Goal: Information Seeking & Learning: Learn about a topic

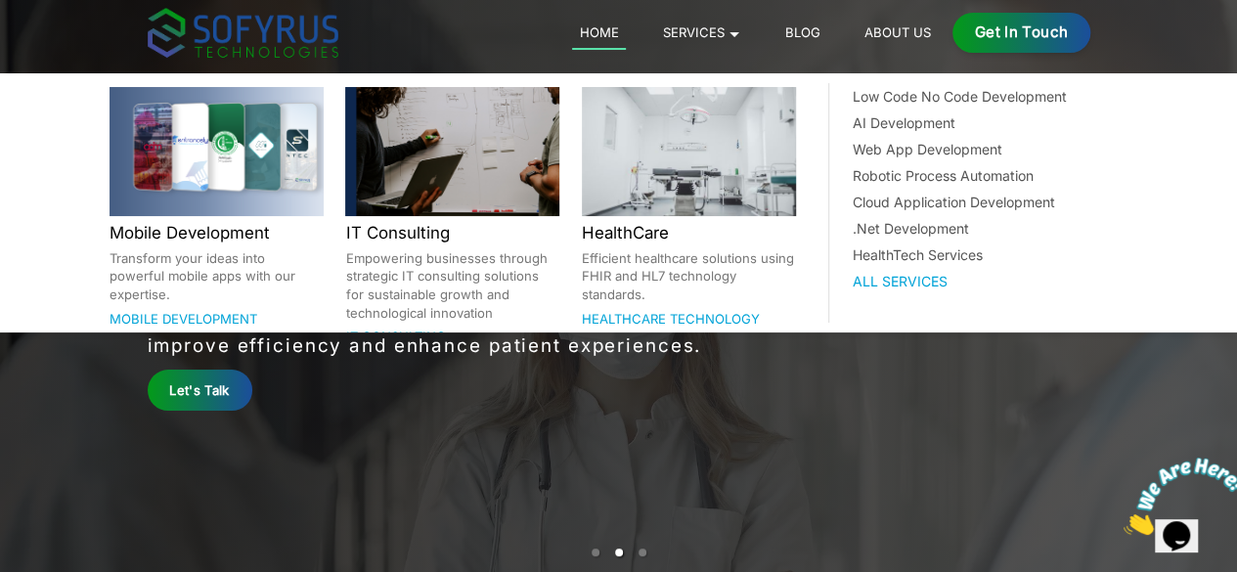
click at [205, 311] on link "Mobile Development" at bounding box center [184, 319] width 148 height 16
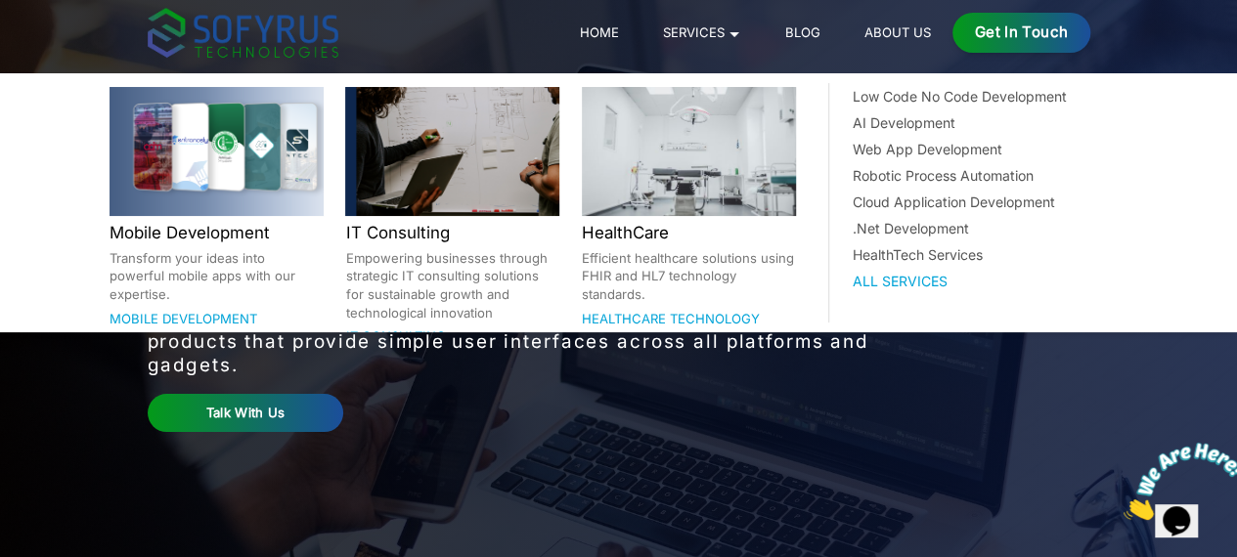
click at [174, 311] on link "Mobile Development" at bounding box center [184, 319] width 148 height 16
click at [187, 175] on div at bounding box center [217, 151] width 214 height 129
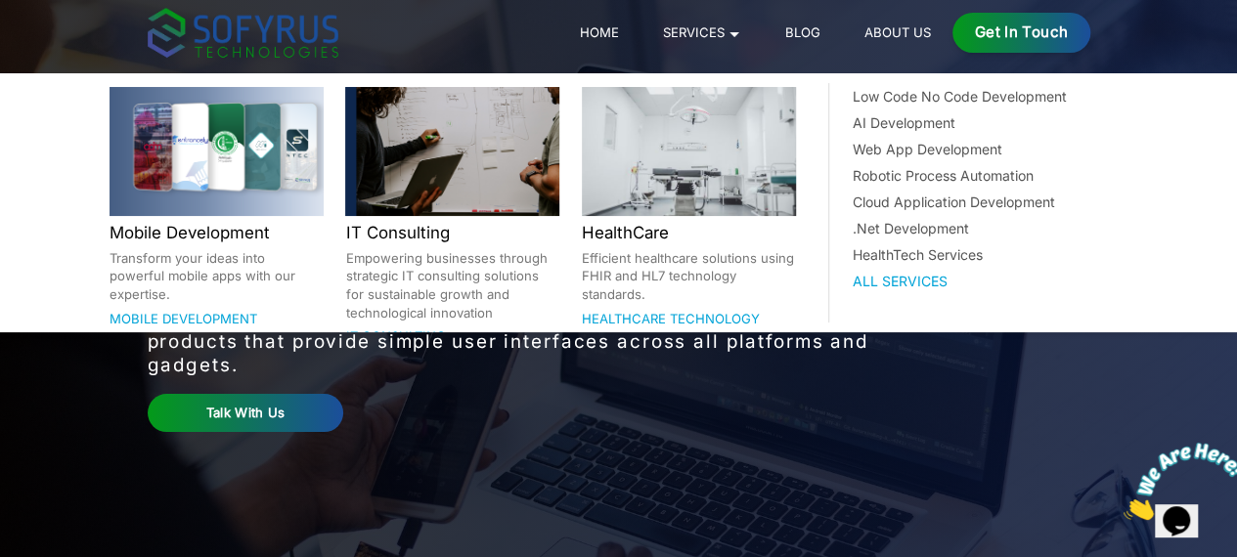
click at [187, 175] on div at bounding box center [217, 151] width 214 height 129
click at [211, 204] on div at bounding box center [217, 151] width 214 height 129
click at [176, 311] on link "Mobile Development" at bounding box center [184, 319] width 148 height 16
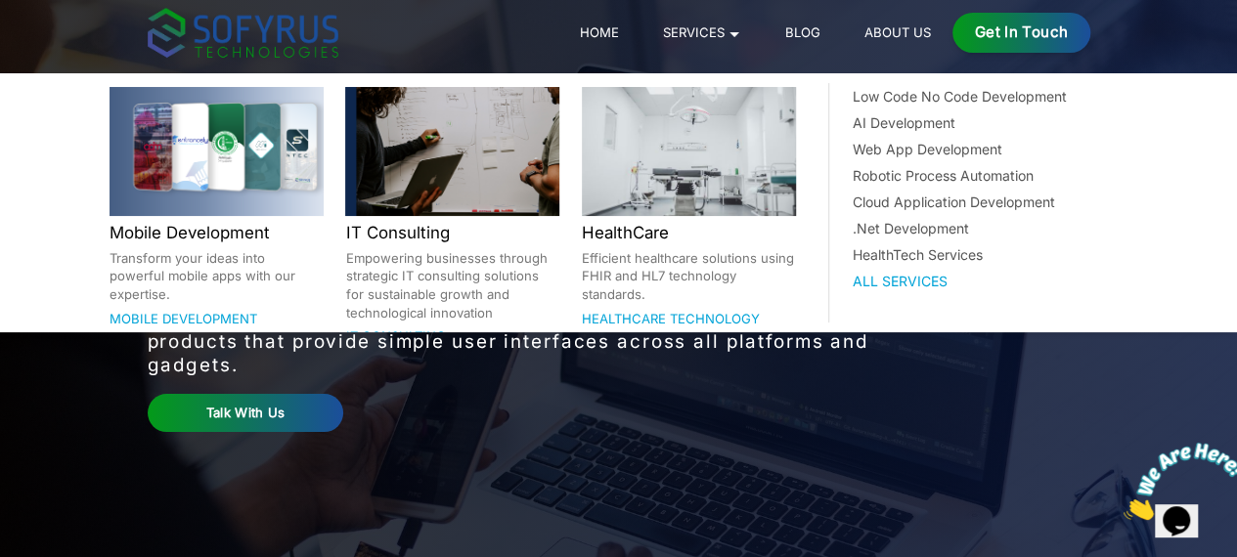
click at [176, 311] on link "Mobile Development" at bounding box center [184, 319] width 148 height 16
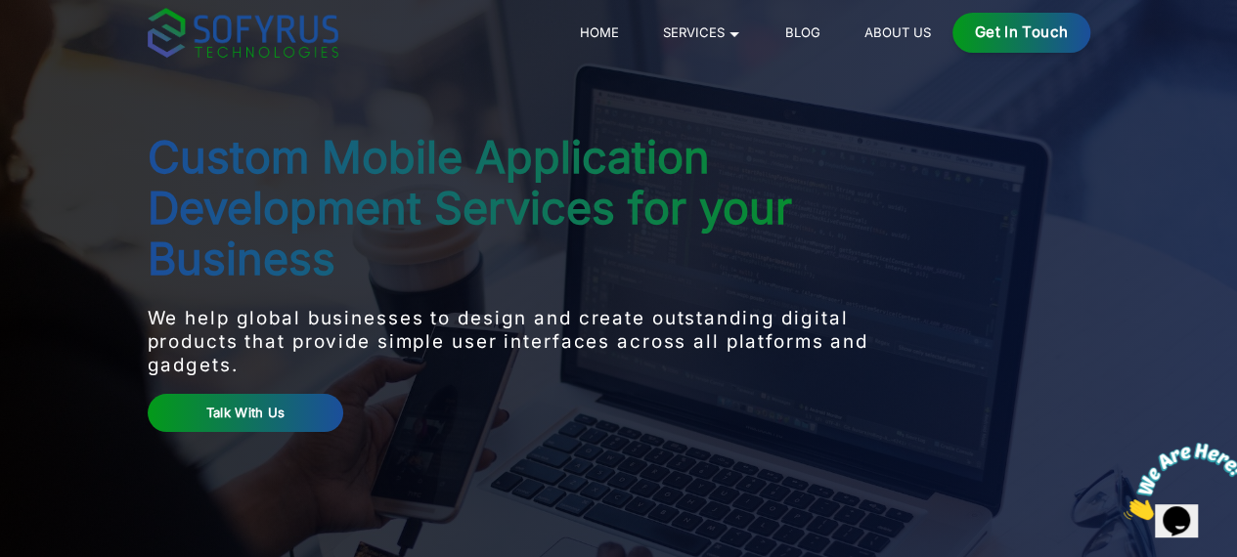
click at [325, 445] on main "Custom Mobile Application Development Services for your Business We help global…" at bounding box center [618, 278] width 1001 height 557
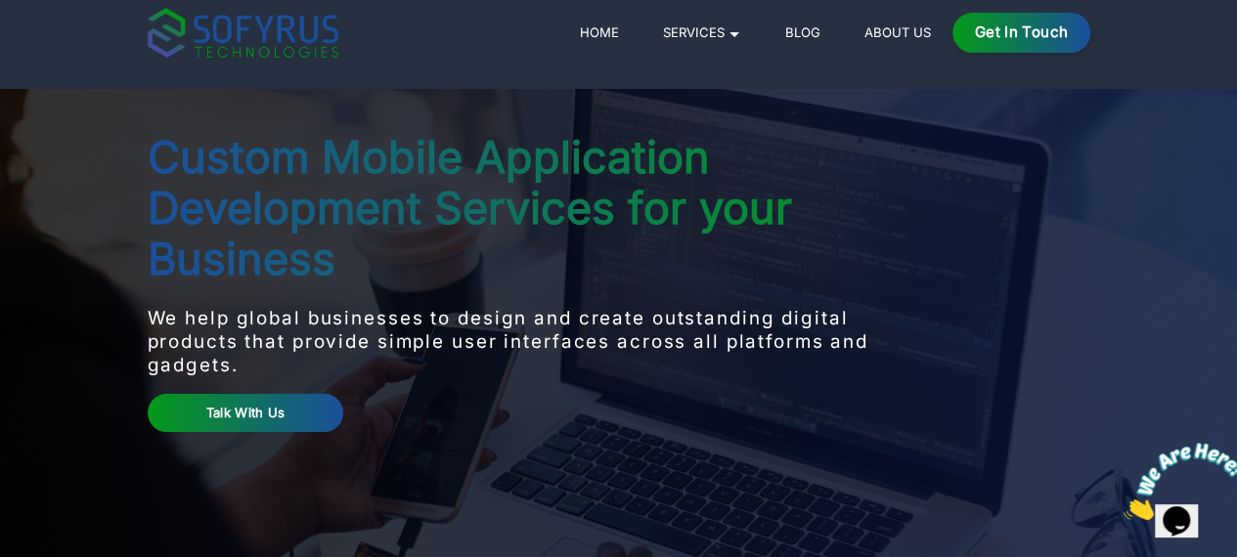
scroll to position [72, 0]
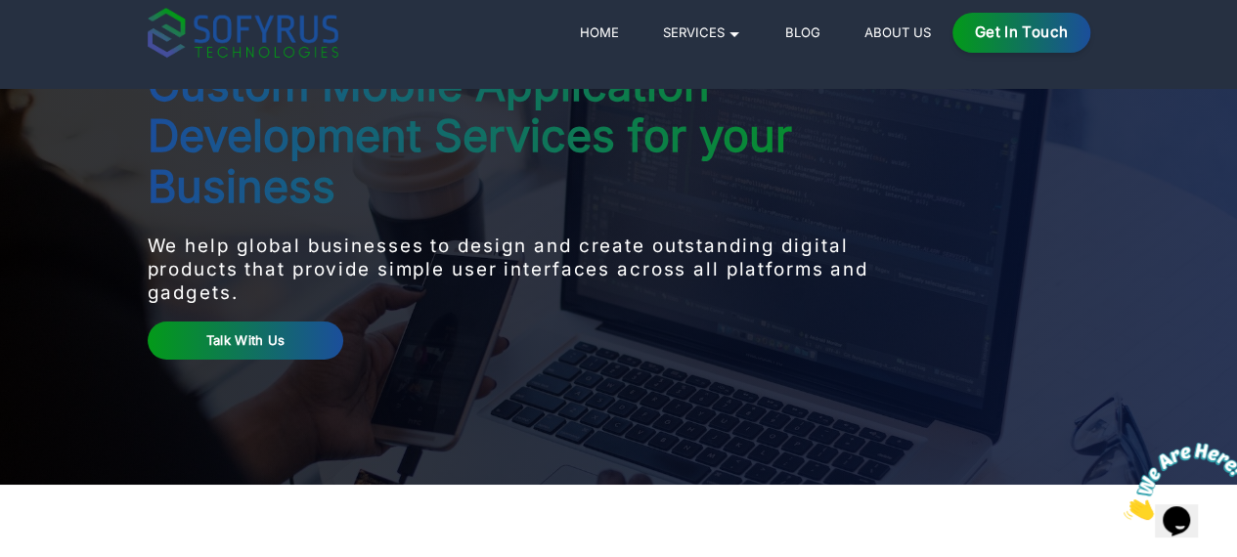
click at [163, 322] on link "Talk With Us" at bounding box center [246, 341] width 197 height 38
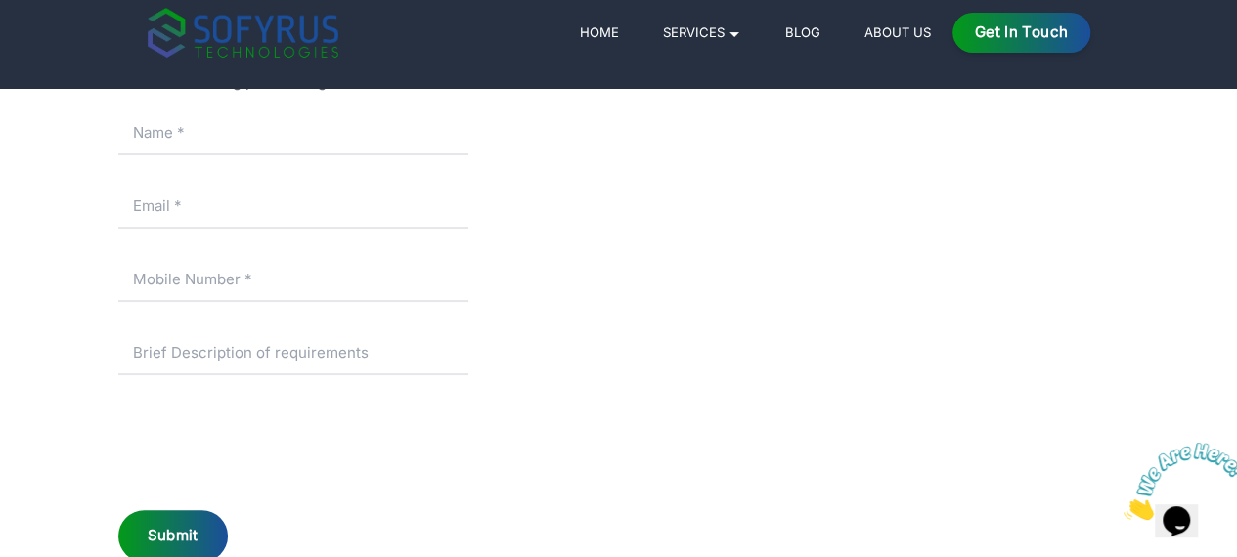
scroll to position [4370, 0]
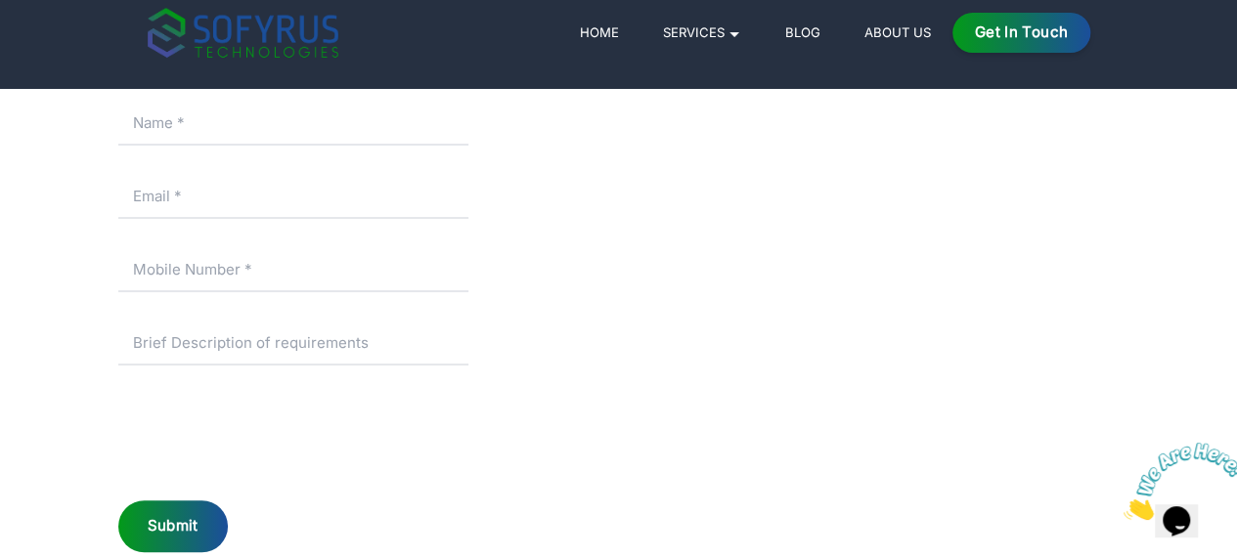
click at [136, 146] on input "text" at bounding box center [293, 124] width 350 height 44
type input "[PERSON_NAME]"
type input "[EMAIL_ADDRESS][DOMAIN_NAME]"
type input "08533887731"
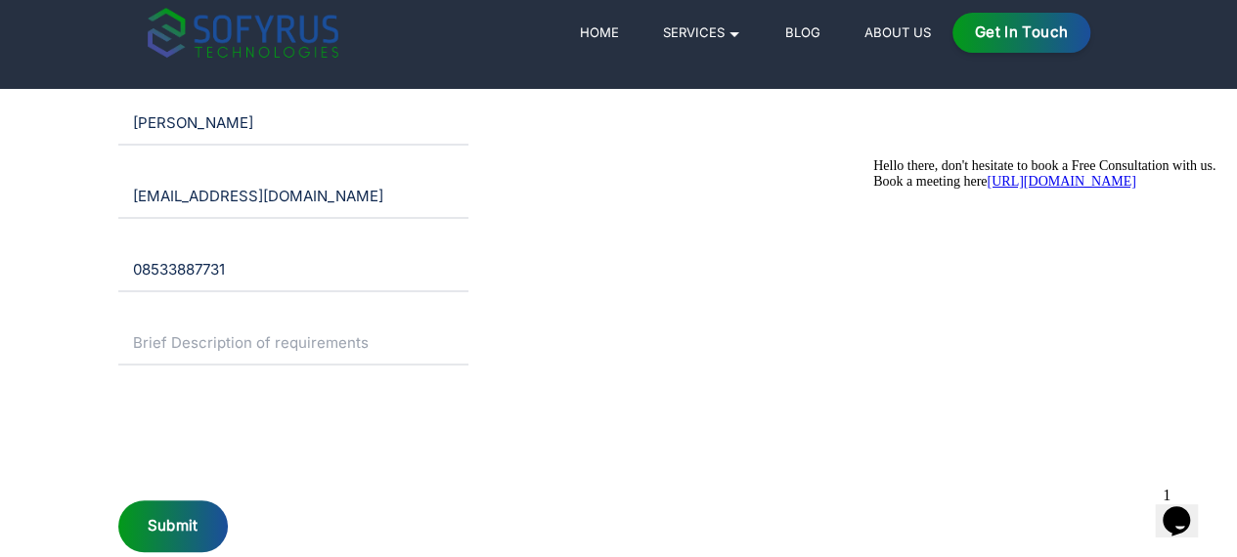
scroll to position [4670, 0]
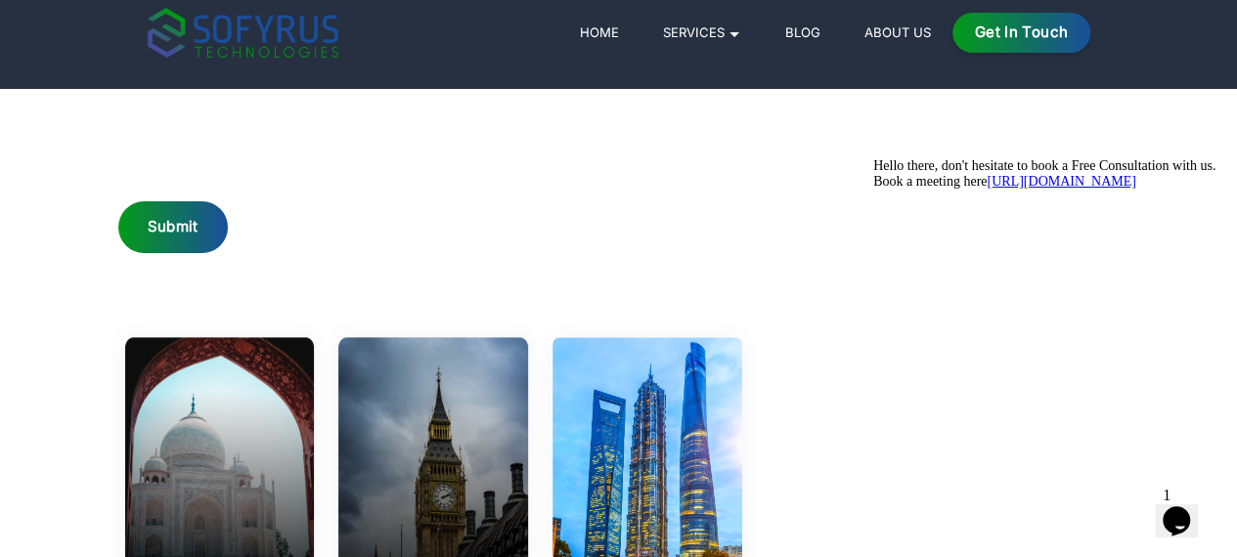
click at [118, 253] on div "Submit" at bounding box center [173, 227] width 110 height 52
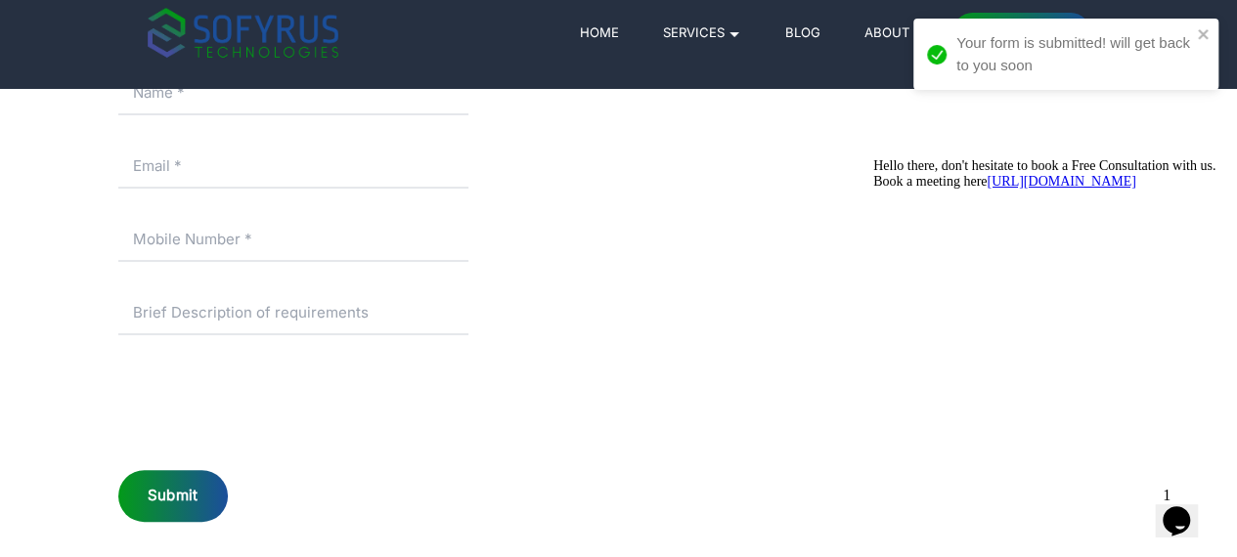
scroll to position [4394, 0]
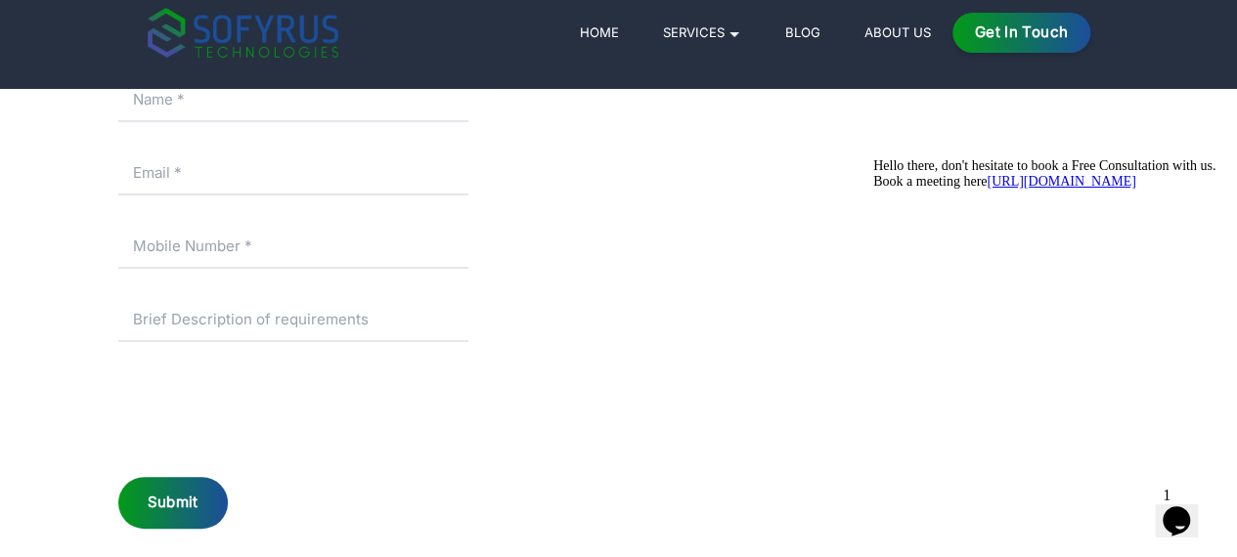
click at [1065, 189] on link "[URL][DOMAIN_NAME]" at bounding box center [1061, 181] width 149 height 15
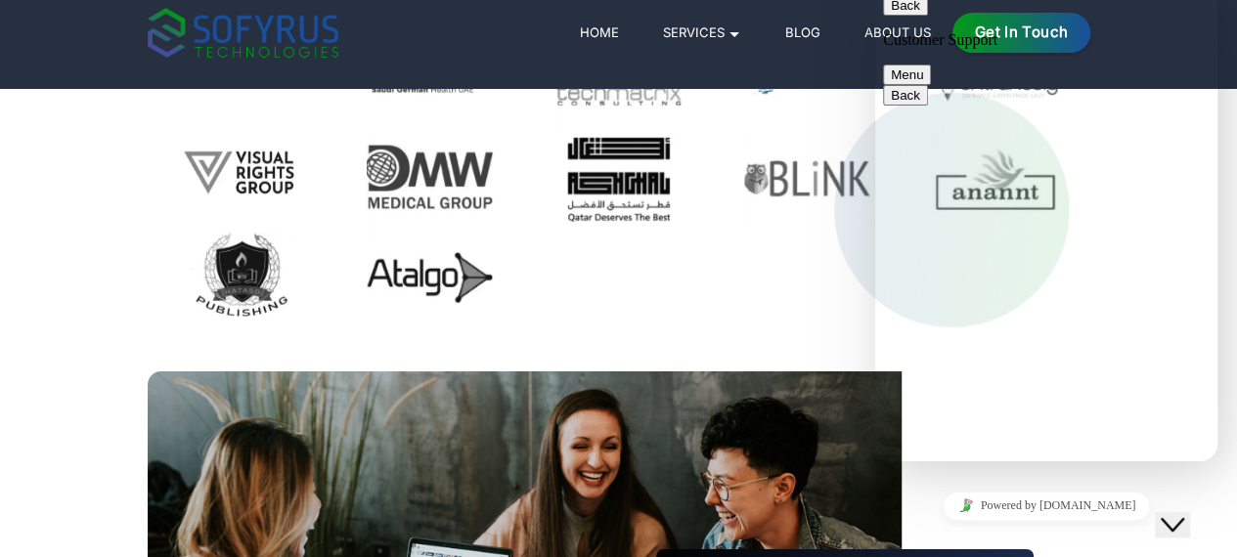
scroll to position [2820, 0]
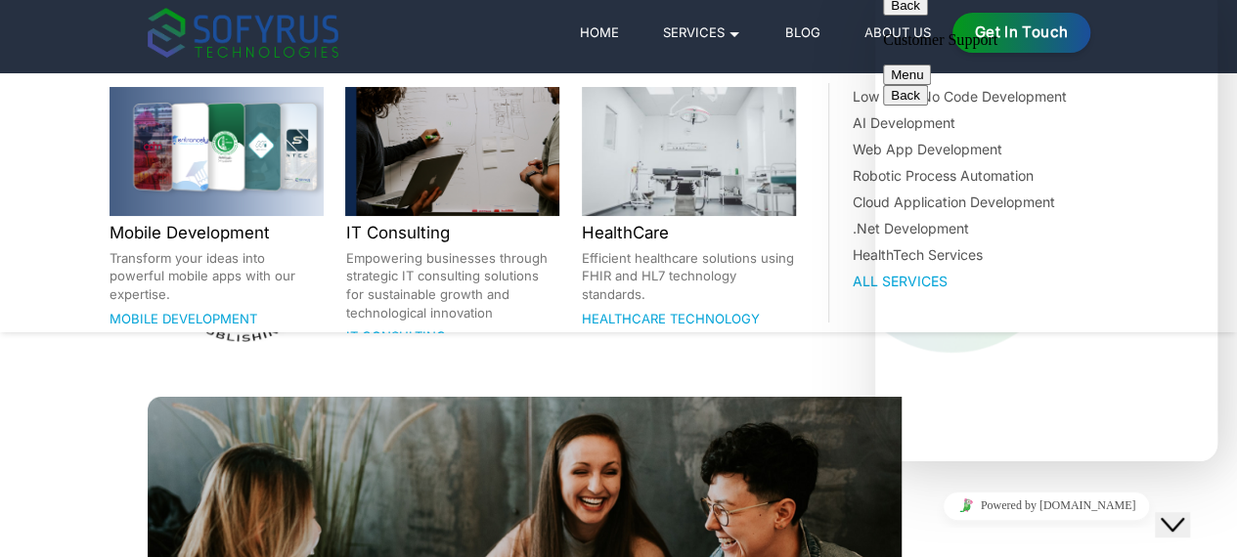
click at [710, 97] on div at bounding box center [689, 151] width 214 height 129
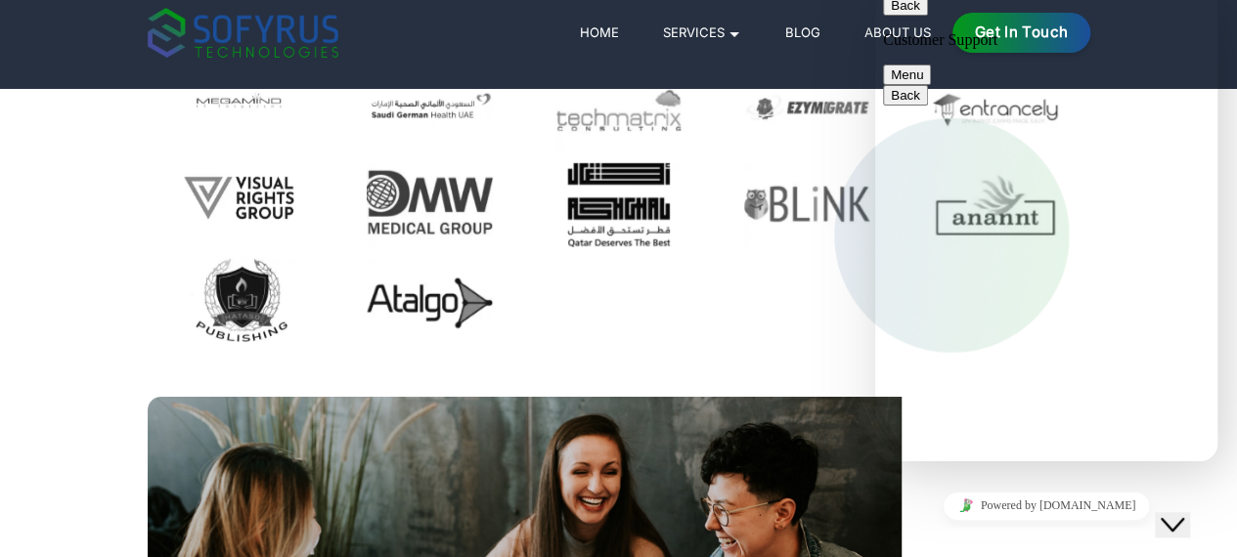
click at [574, 38] on div "Home Services 🞃 Mobile Development Transform your ideas into powerful mobile ap…" at bounding box center [619, 33] width 943 height 50
click at [1171, 513] on div "Close Chat This icon closes the chat window." at bounding box center [1172, 524] width 23 height 23
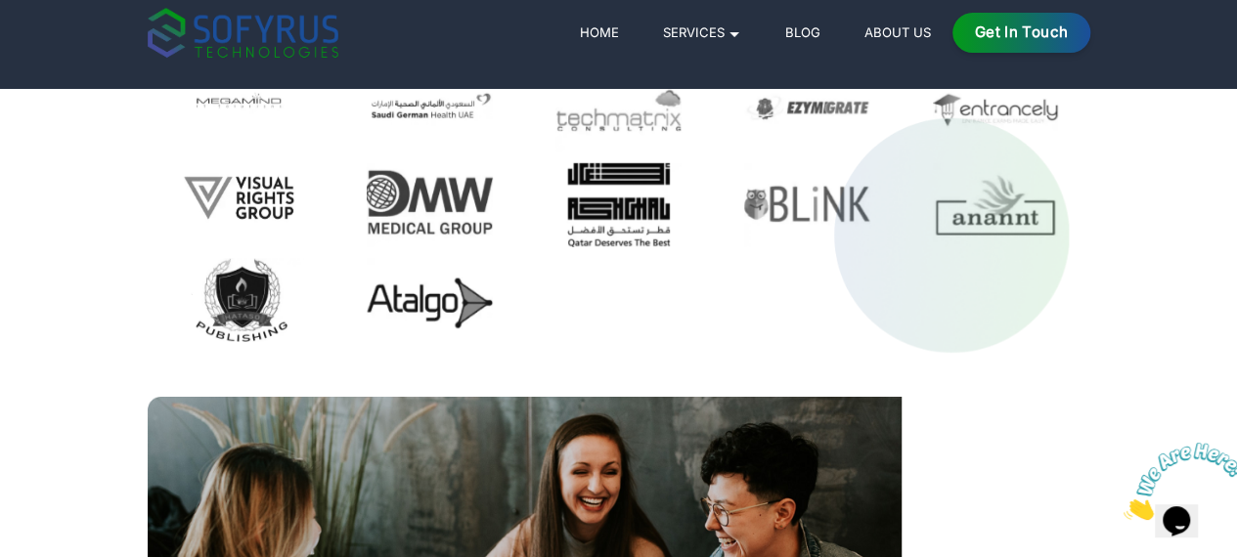
click at [938, 26] on link "About Us" at bounding box center [897, 32] width 81 height 23
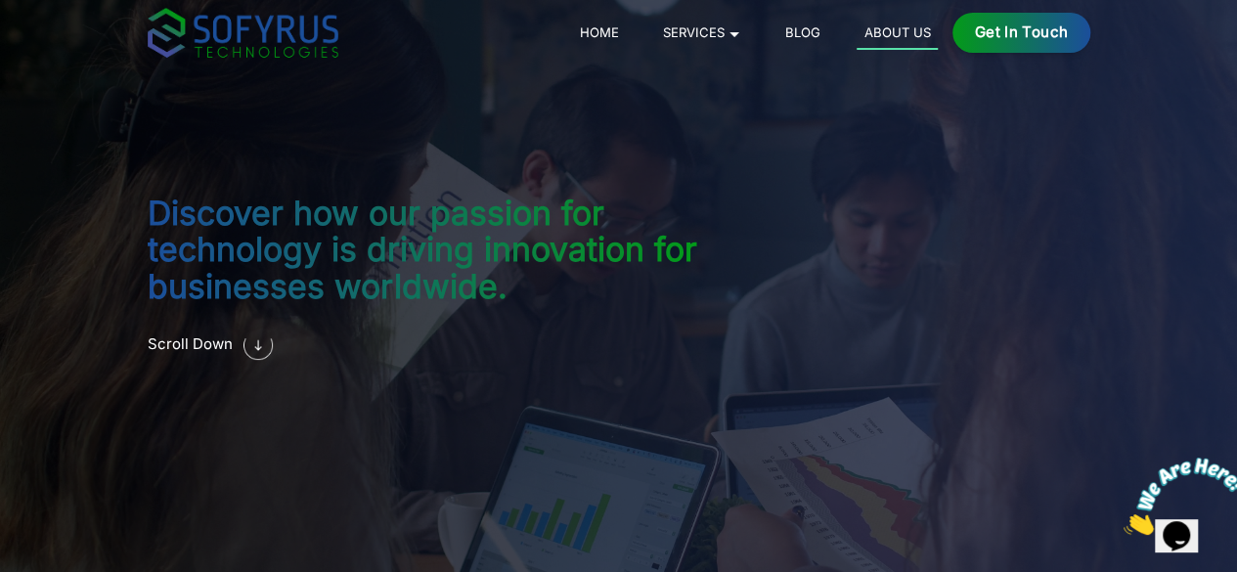
click at [827, 42] on link "Blog" at bounding box center [802, 32] width 50 height 23
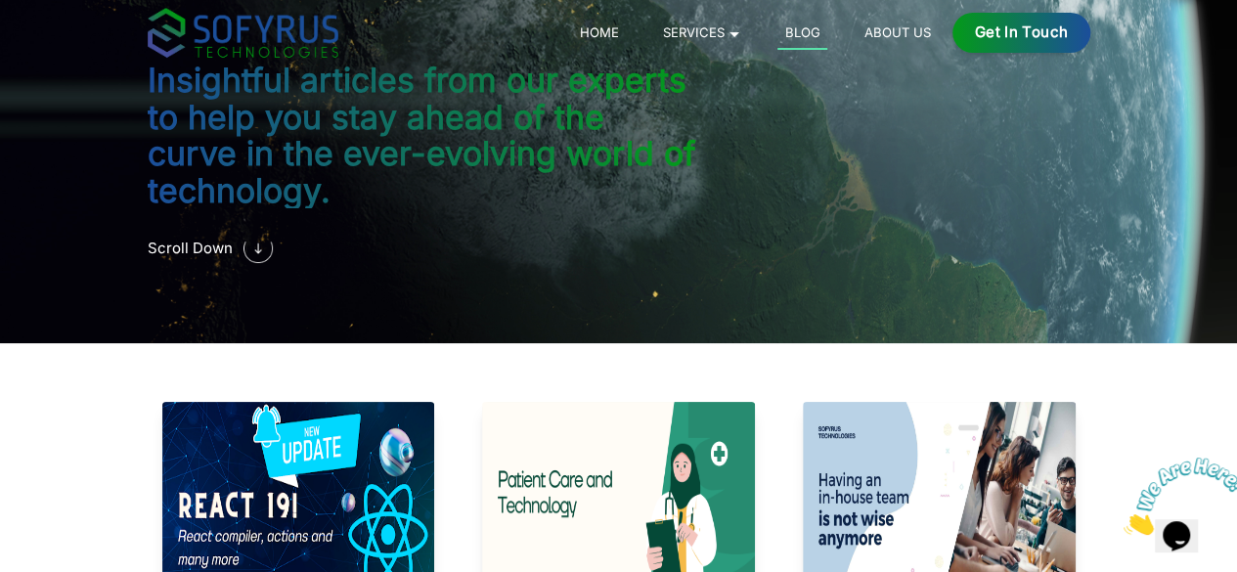
click at [849, 45] on div "Home Services 🞃 Mobile Development Transform your ideas into powerful mobile ap…" at bounding box center [817, 33] width 548 height 40
click at [626, 42] on link "Home" at bounding box center [599, 32] width 54 height 23
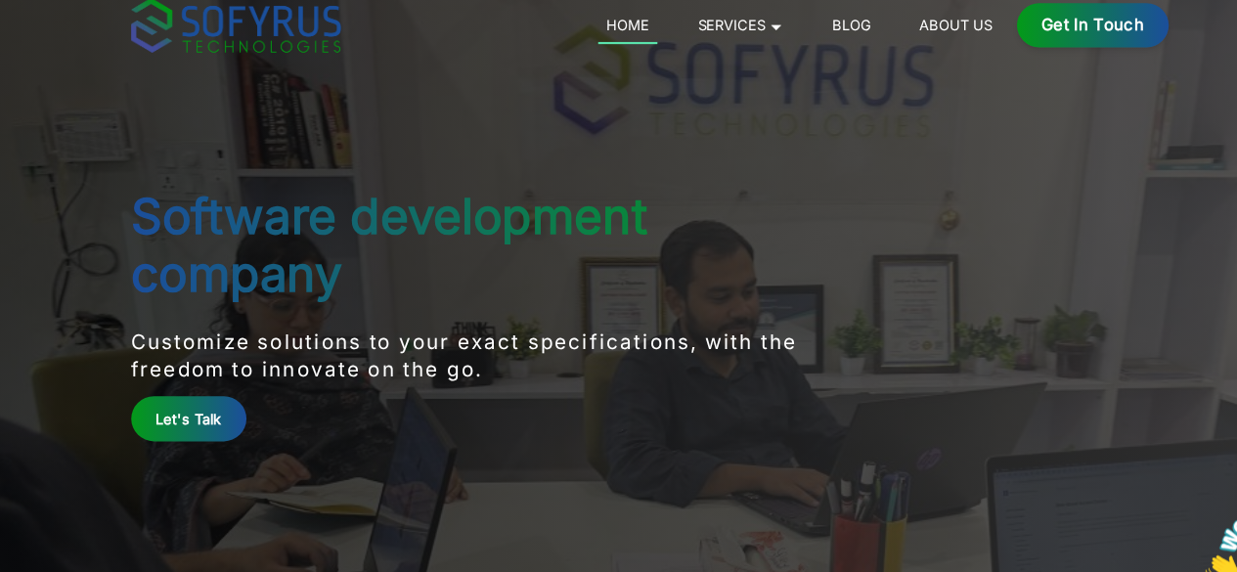
click at [148, 234] on h1 "Software development company" at bounding box center [462, 233] width 629 height 106
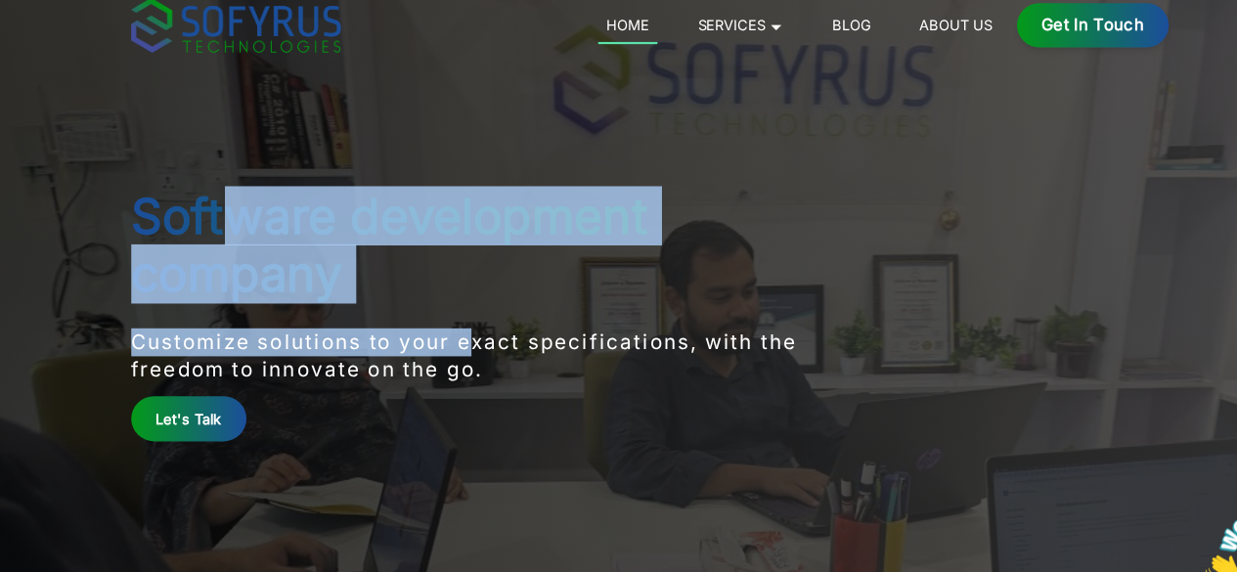
drag, startPoint x: 128, startPoint y: 243, endPoint x: 371, endPoint y: 285, distance: 246.1
click at [353, 282] on div "Software development company Customize solutions to your exact specifications, …" at bounding box center [462, 285] width 629 height 248
click at [479, 255] on h1 "Software development company" at bounding box center [462, 233] width 629 height 106
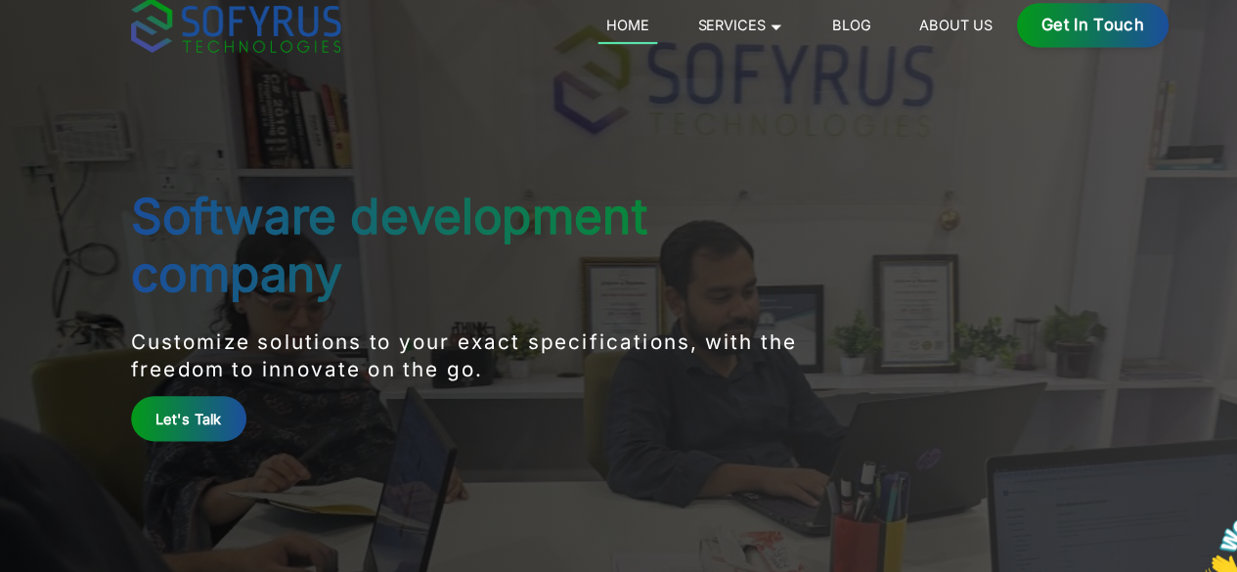
click at [148, 308] on p "Customize solutions to your exact specifications, with the freedom to innovate …" at bounding box center [462, 334] width 629 height 52
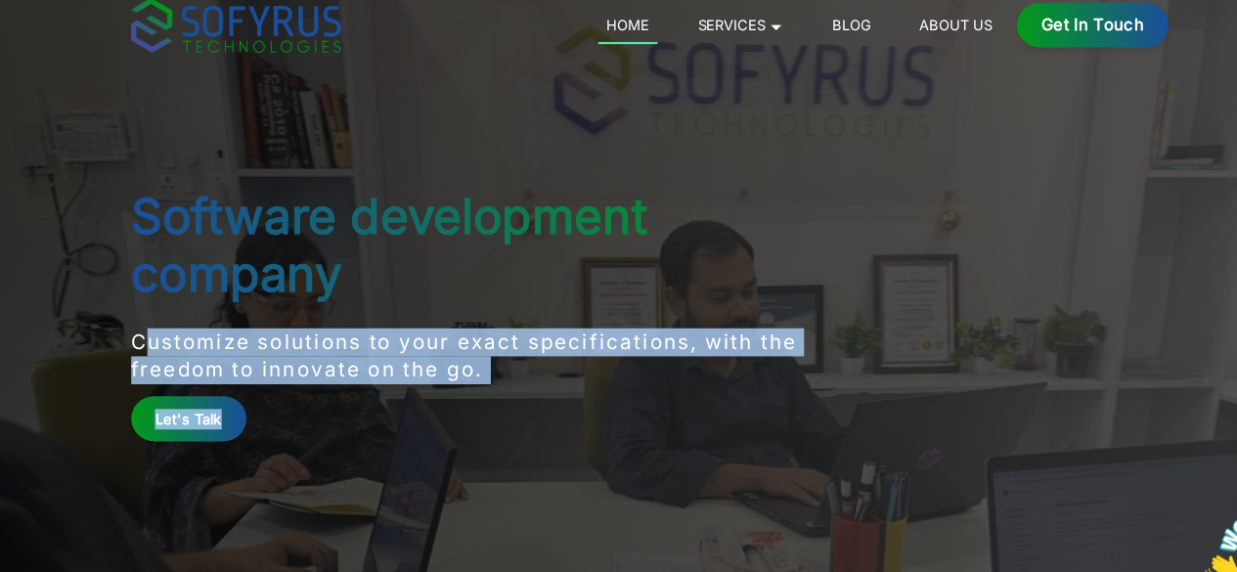
drag, startPoint x: 33, startPoint y: 291, endPoint x: 281, endPoint y: 333, distance: 251.0
click at [281, 333] on div "Software development company Customize solutions to your exact specifications, …" at bounding box center [462, 285] width 629 height 248
copy div "Customize solutions to your exact specifications, with the freedom to innovate …"
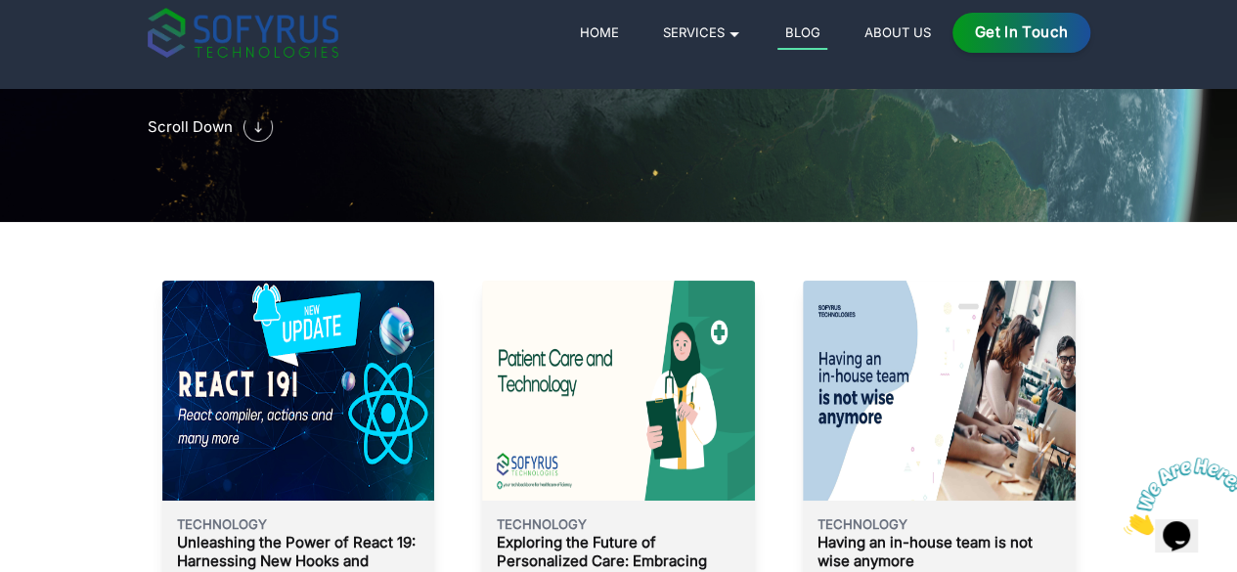
scroll to position [120, 0]
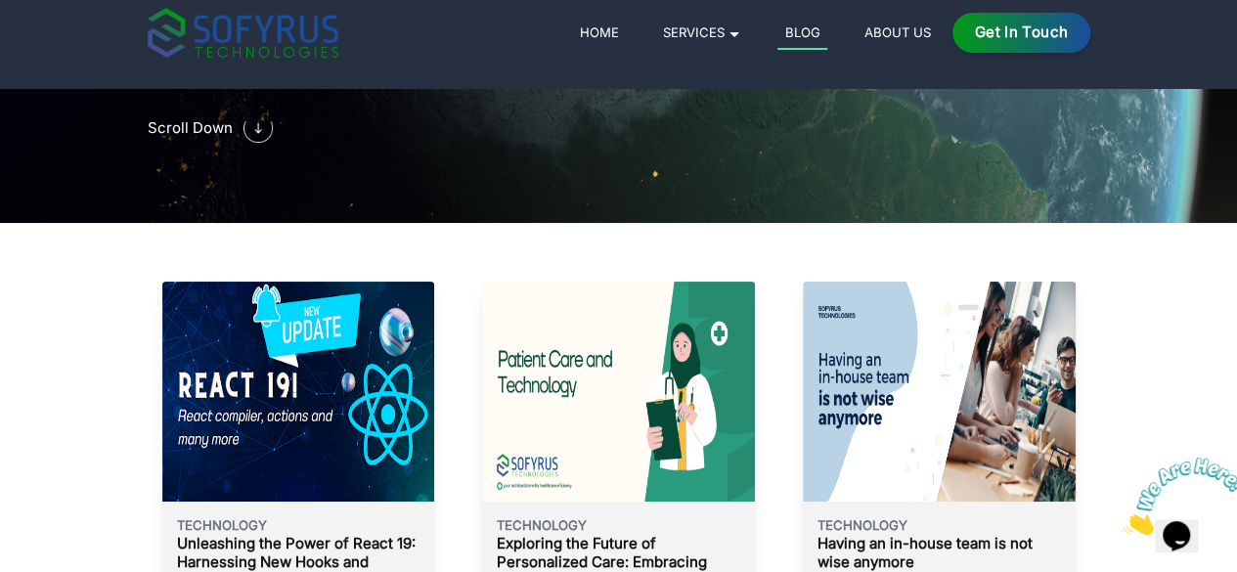
click at [178, 417] on img at bounding box center [298, 392] width 272 height 220
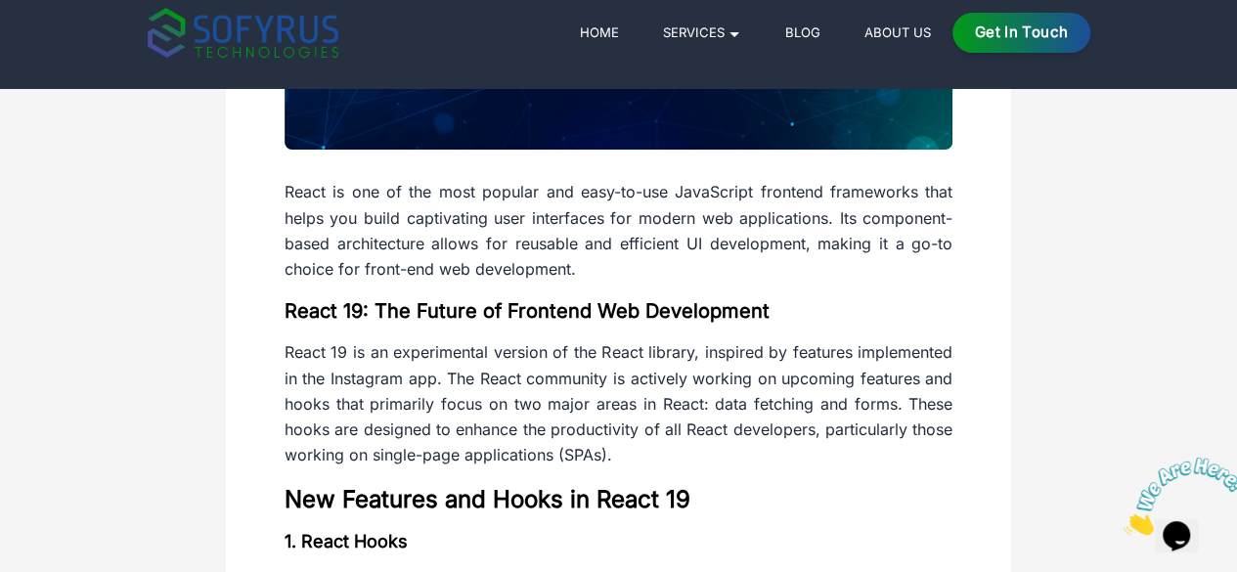
scroll to position [466, 0]
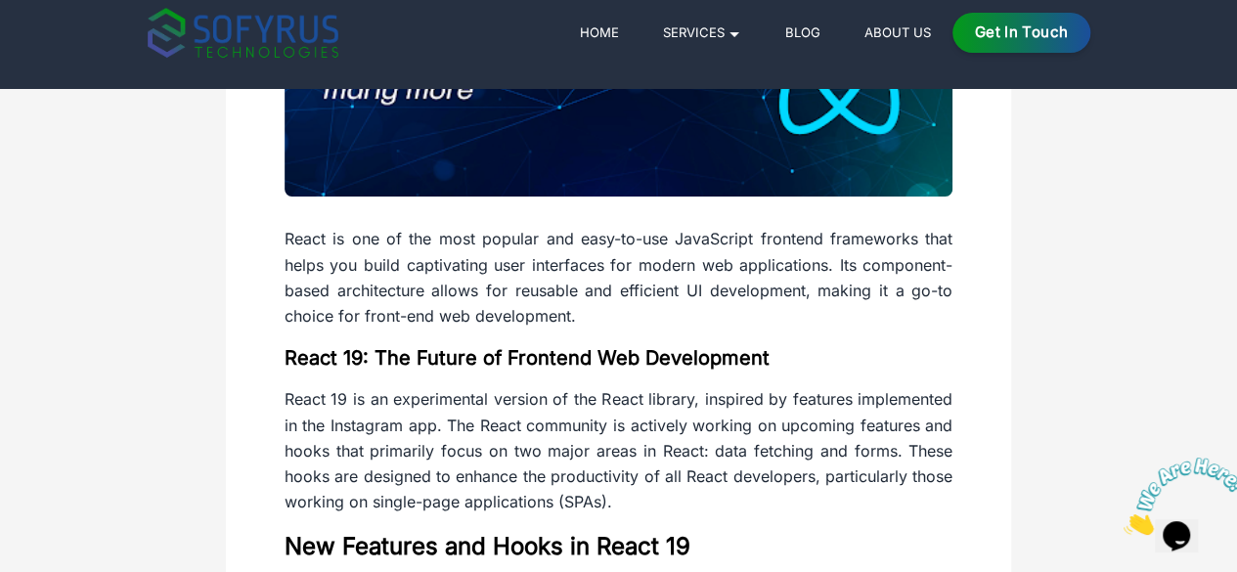
click at [285, 329] on p "React is one of the most popular and easy-to-use JavaScript frontend frameworks…" at bounding box center [619, 277] width 668 height 103
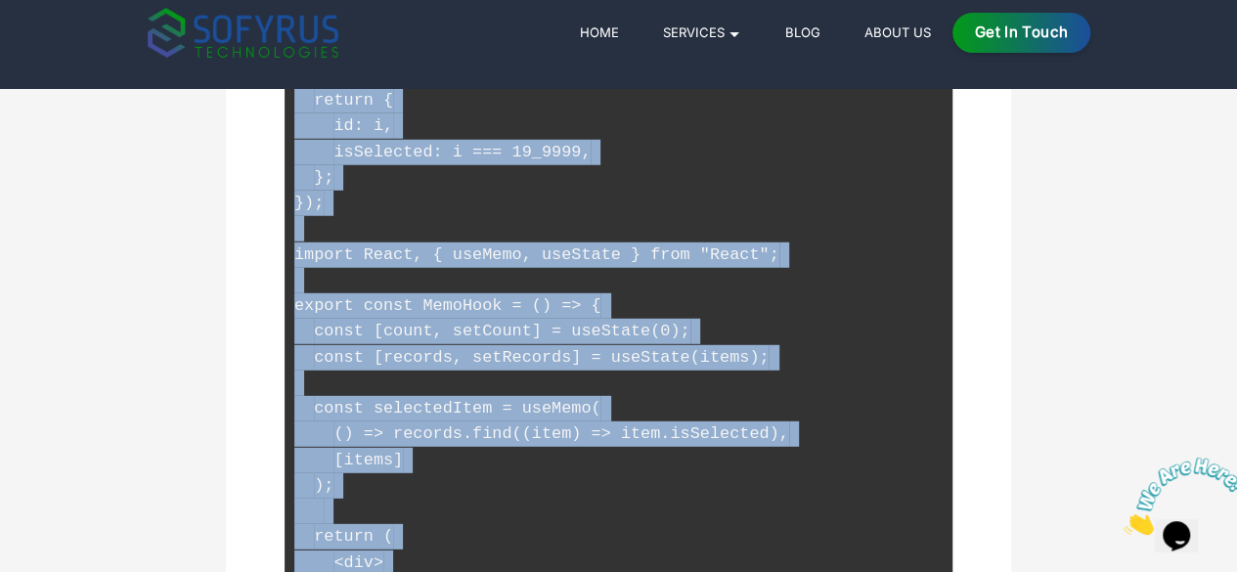
scroll to position [3096, 0]
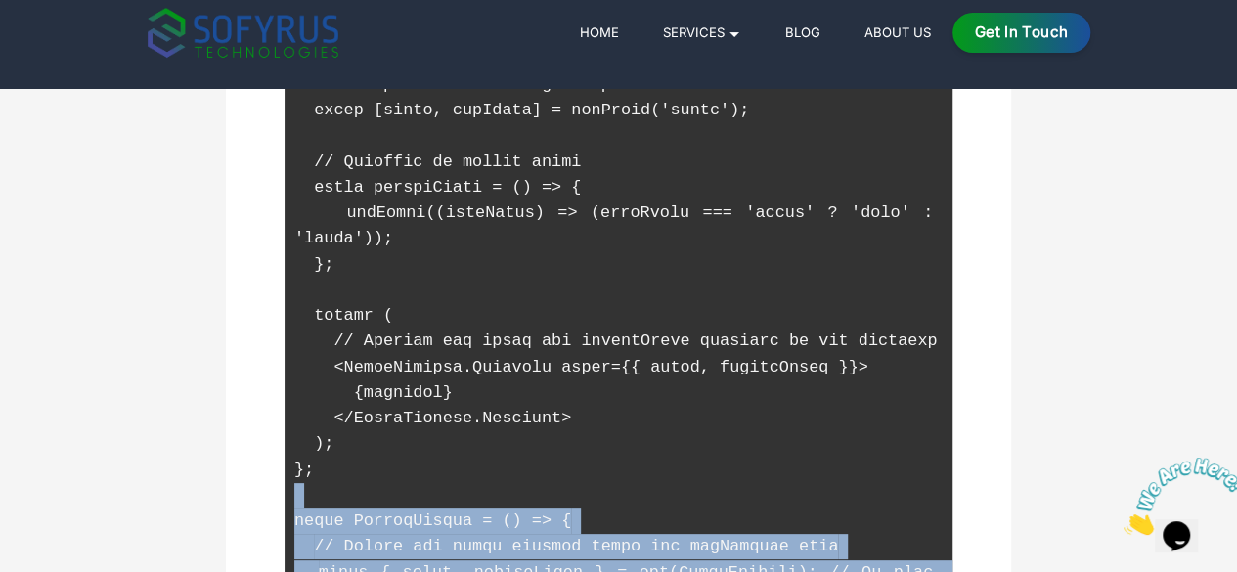
click at [953, 463] on pre at bounding box center [619, 534] width 668 height 1354
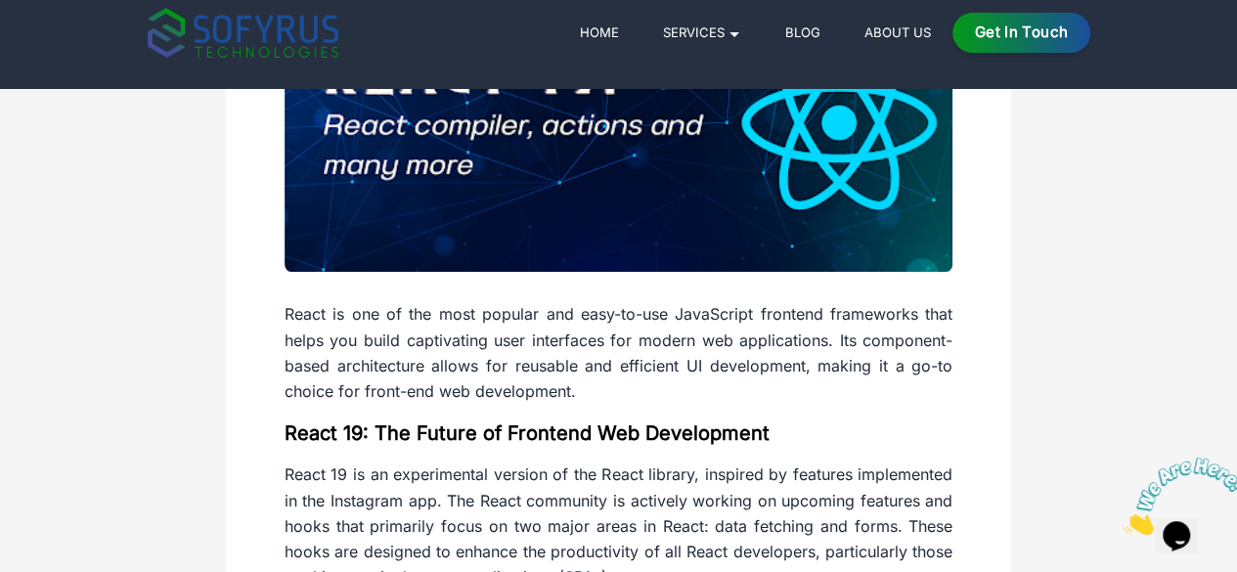
scroll to position [0, 0]
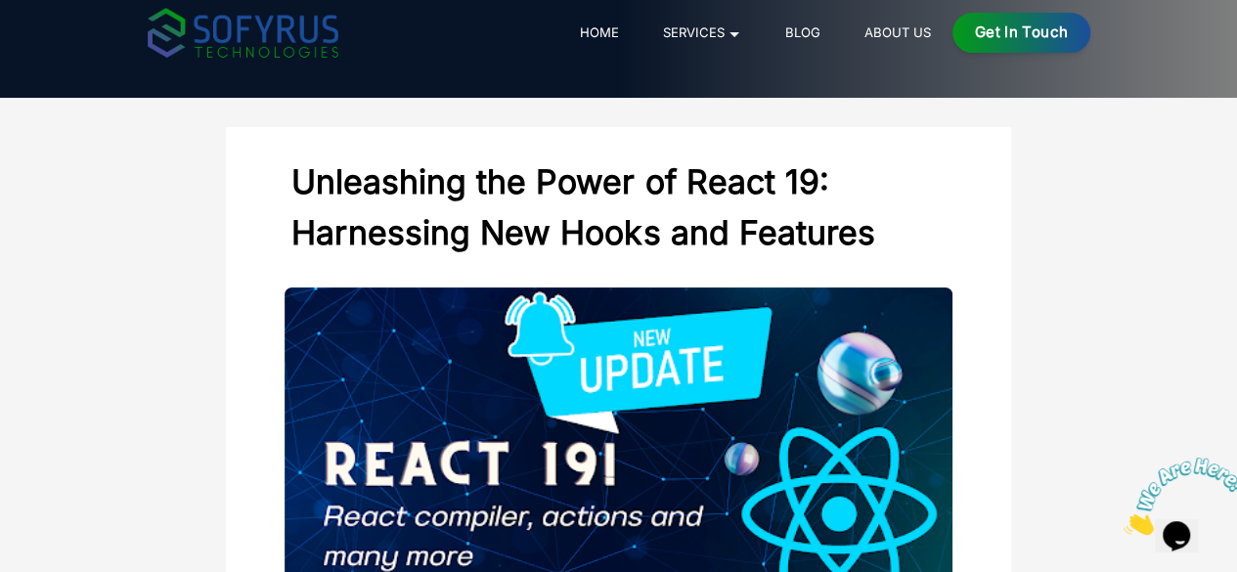
click at [285, 183] on h2 "Unleashing the Power of React 19: Harnessing New Hooks and Features" at bounding box center [619, 207] width 668 height 131
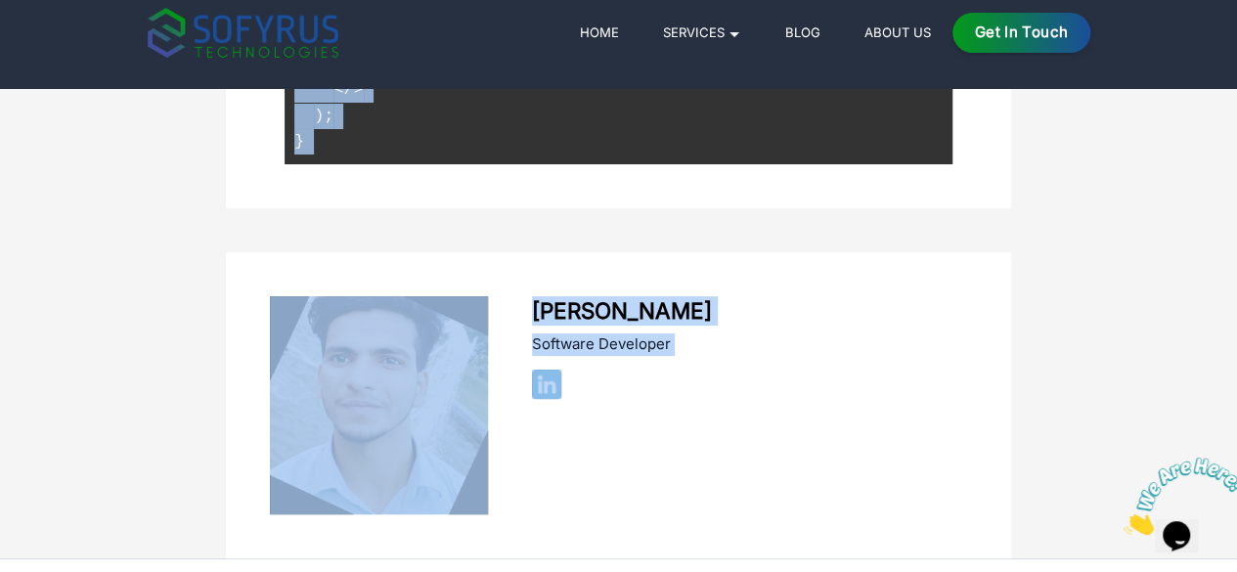
scroll to position [16311, 0]
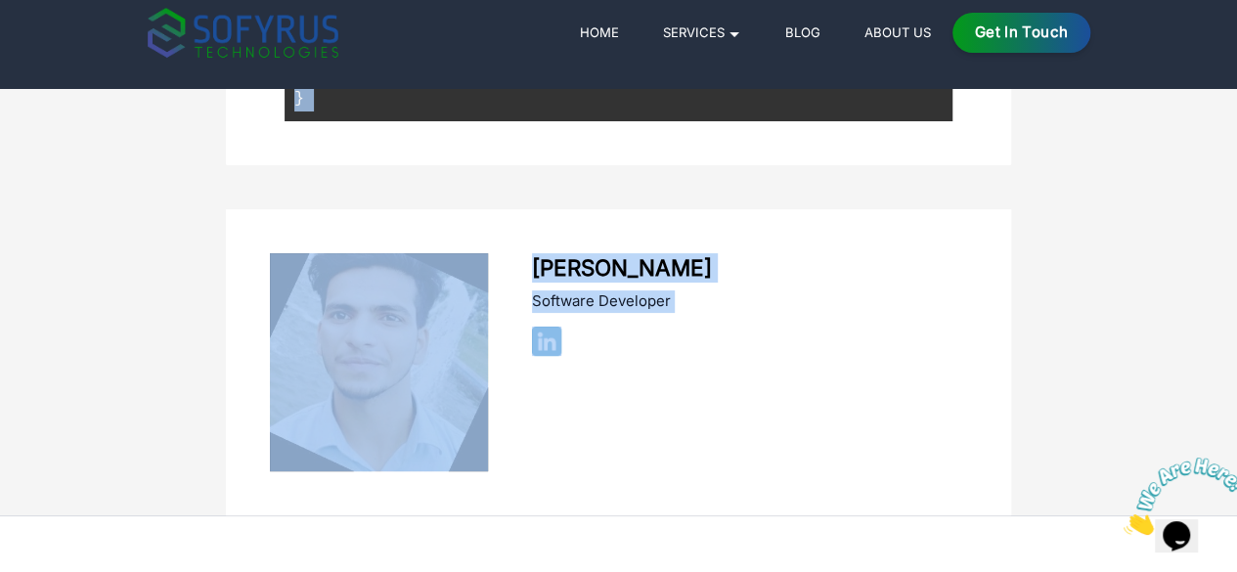
drag, startPoint x: 191, startPoint y: 183, endPoint x: 1250, endPoint y: 618, distance: 1145.0
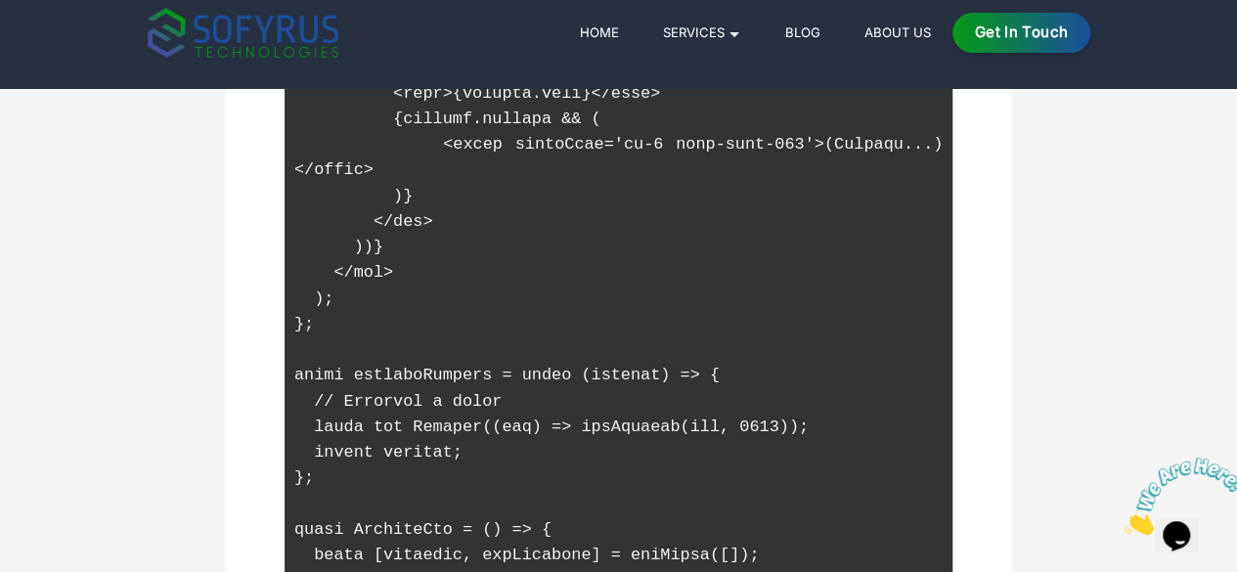
scroll to position [13624, 0]
drag, startPoint x: 188, startPoint y: 192, endPoint x: 1025, endPoint y: 365, distance: 854.8
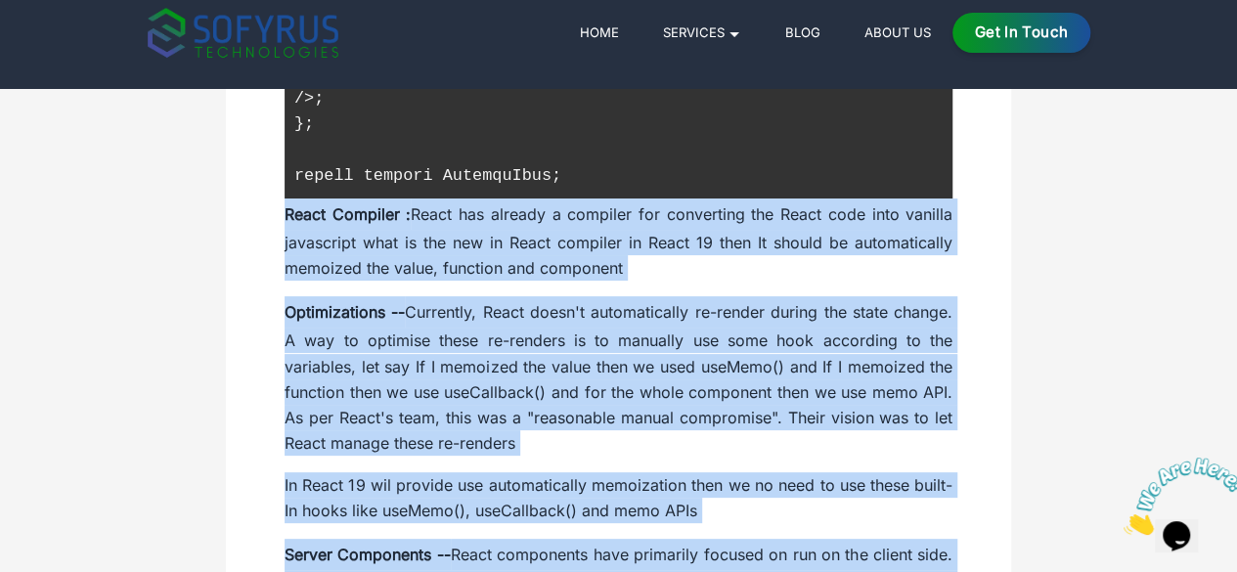
scroll to position [14413, 0]
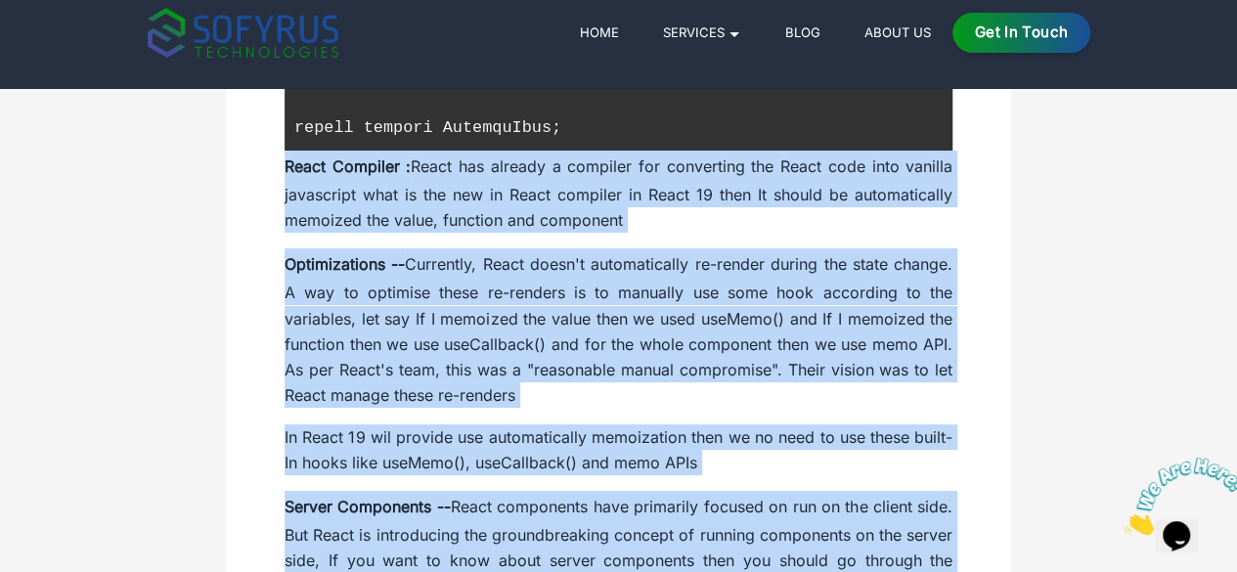
drag, startPoint x: 187, startPoint y: 190, endPoint x: 982, endPoint y: 418, distance: 827.1
copy div "React Compiler : React has already a compiler for converting the React code int…"
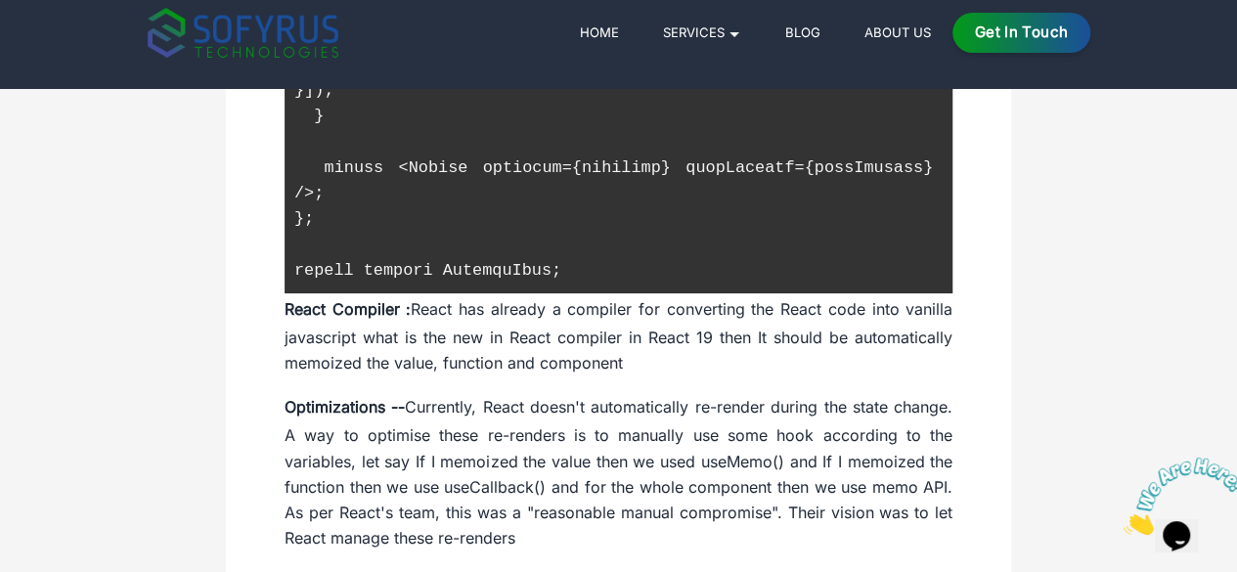
scroll to position [14276, 0]
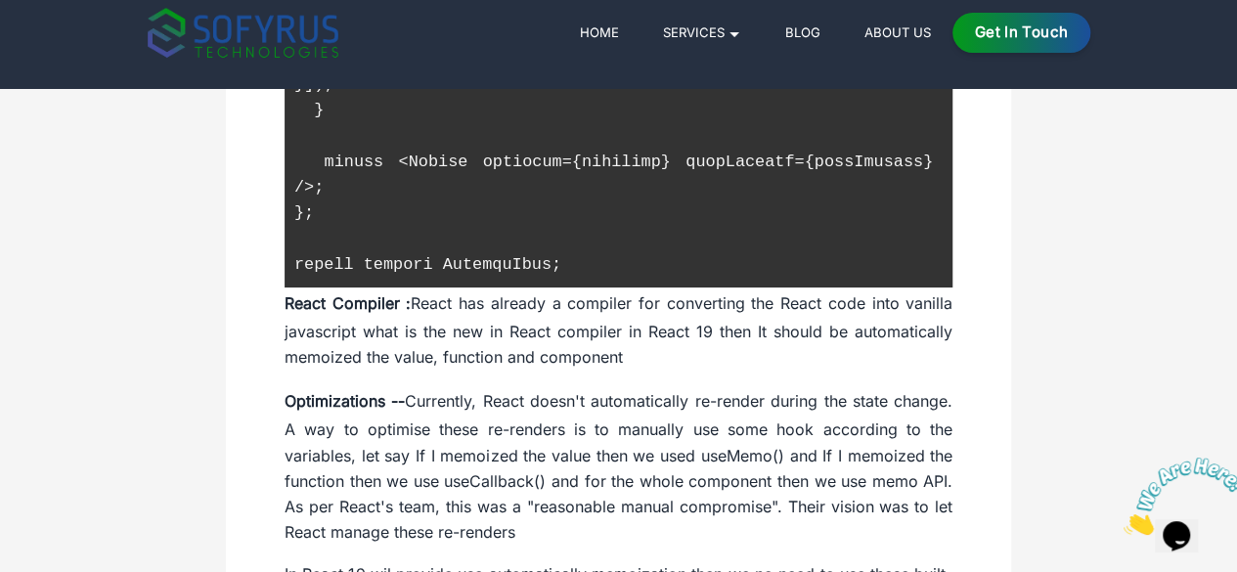
drag, startPoint x: 199, startPoint y: 264, endPoint x: 379, endPoint y: 440, distance: 252.4
copy code "'use server'; export default async function requestUserInfo(formData) { const u…"
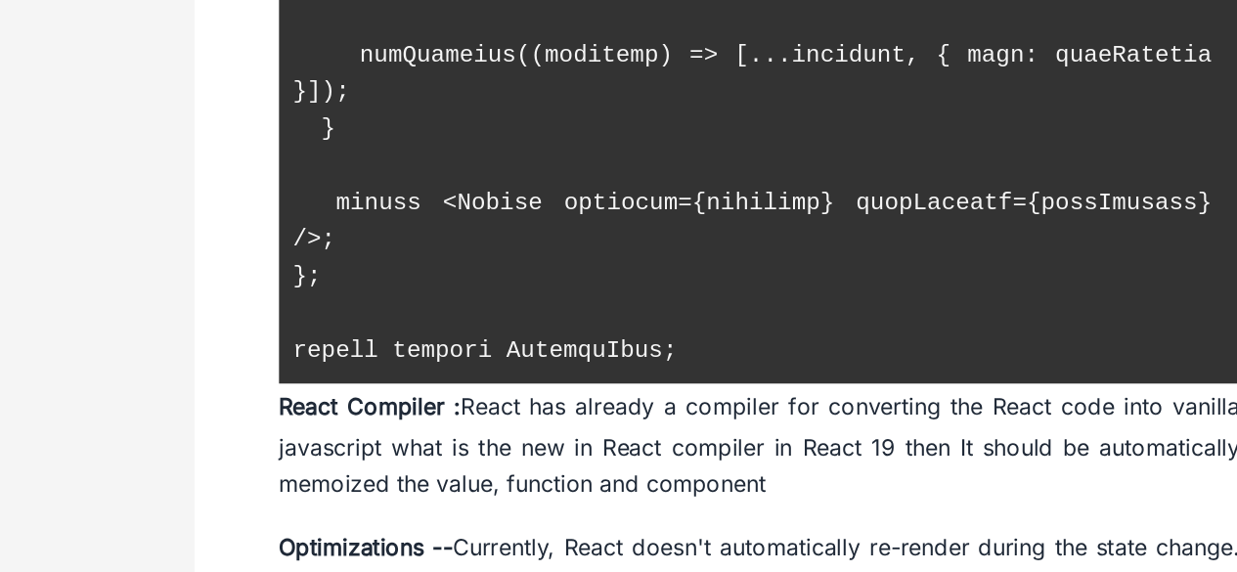
scroll to position [14179, 0]
